Goal: Information Seeking & Learning: Find specific fact

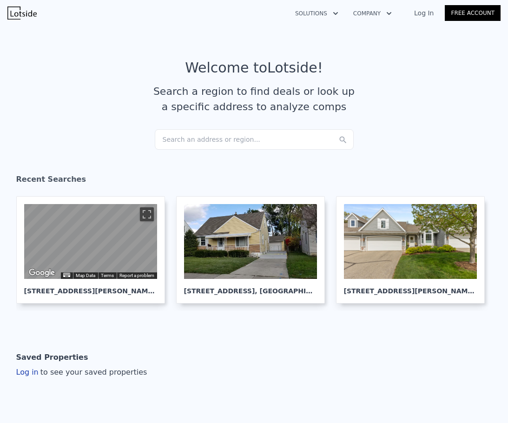
click at [249, 141] on div "Search an address or region..." at bounding box center [254, 139] width 199 height 20
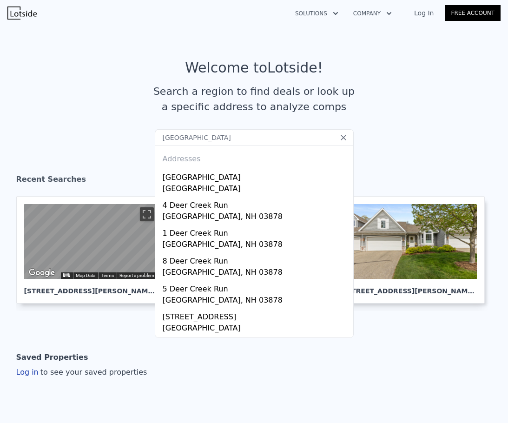
click at [348, 140] on input "[GEOGRAPHIC_DATA]" at bounding box center [254, 137] width 199 height 17
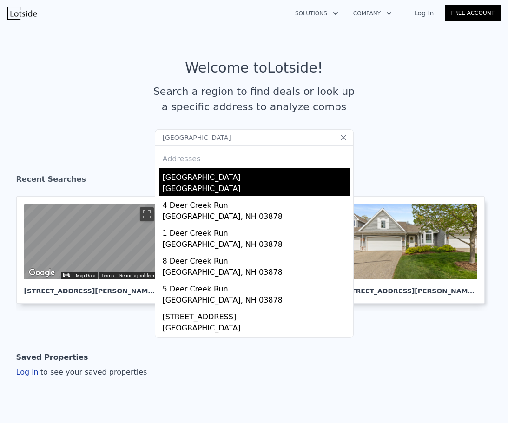
type input "[GEOGRAPHIC_DATA]"
click at [273, 182] on div "[GEOGRAPHIC_DATA]" at bounding box center [256, 175] width 187 height 15
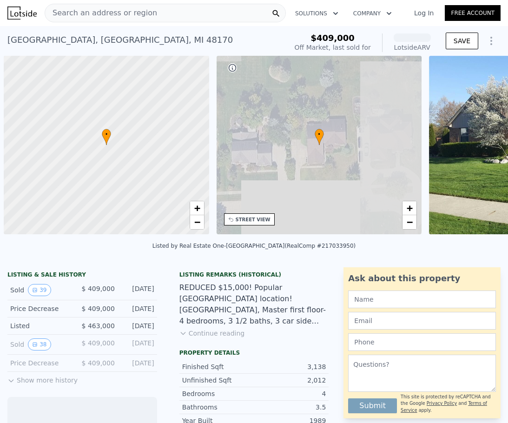
scroll to position [0, 4]
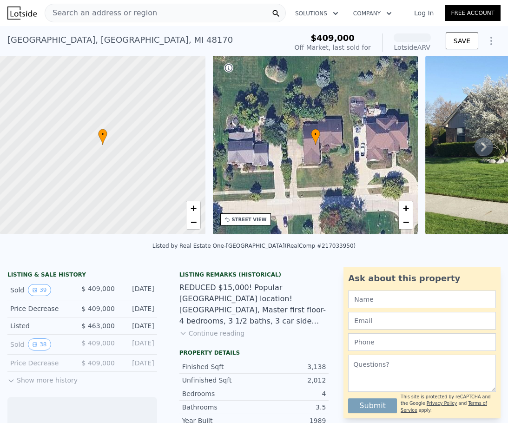
click at [24, 313] on div "Price Decrease" at bounding box center [42, 308] width 64 height 9
click at [35, 296] on button "39" at bounding box center [39, 290] width 23 height 12
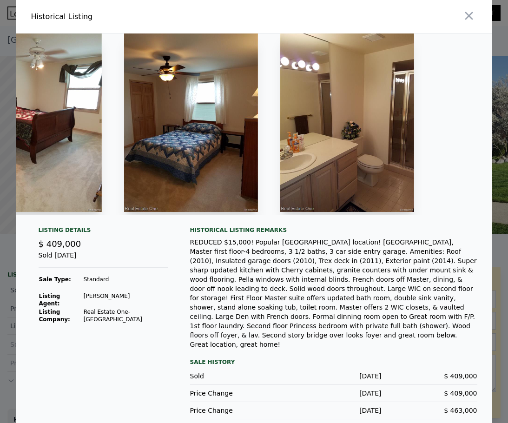
scroll to position [0, 7521]
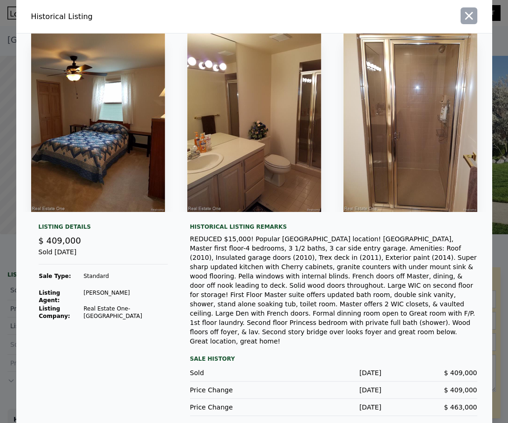
click at [469, 22] on icon "button" at bounding box center [469, 15] width 13 height 13
